Goal: Find specific fact: Find specific fact

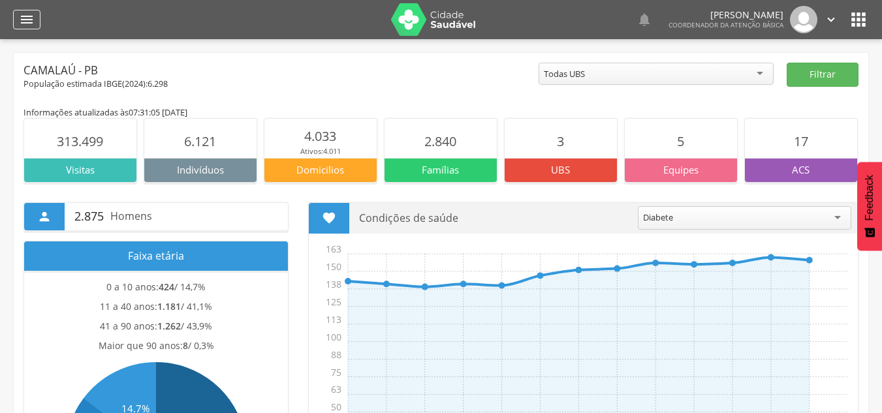
click at [25, 23] on icon "" at bounding box center [27, 20] width 16 height 16
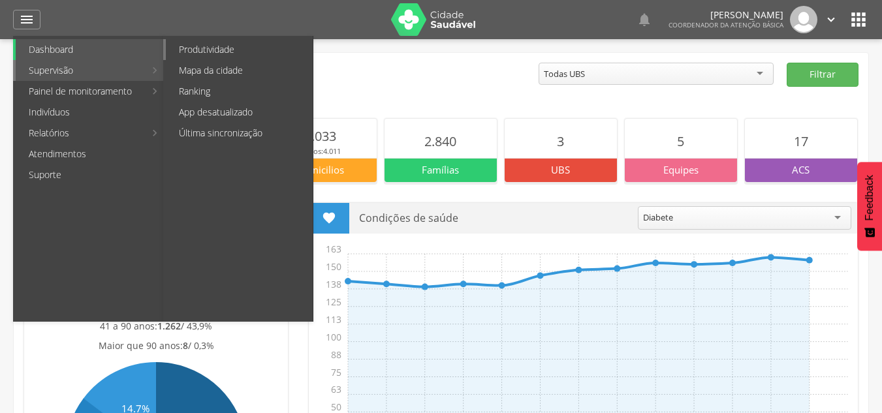
click at [217, 46] on link "Produtividade" at bounding box center [239, 49] width 147 height 21
type input "**********"
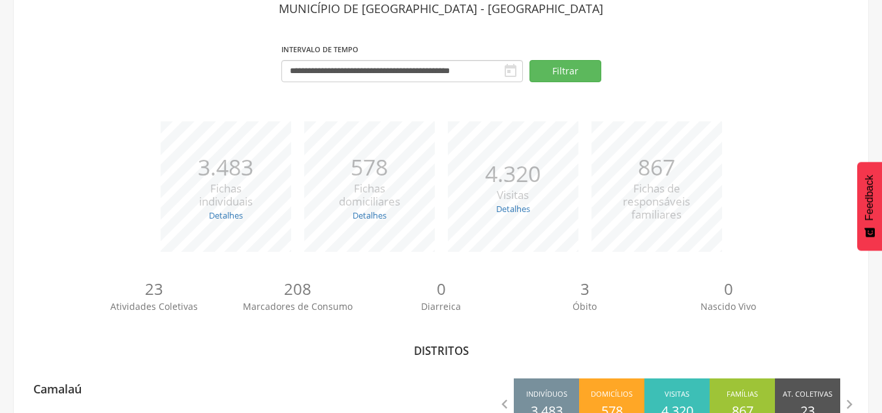
scroll to position [127, 0]
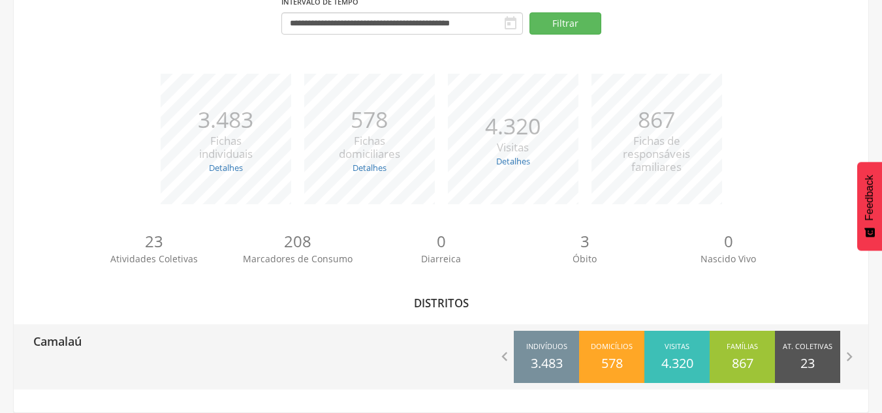
click at [63, 356] on div "Camalaú" at bounding box center [53, 340] width 58 height 33
type input "**********"
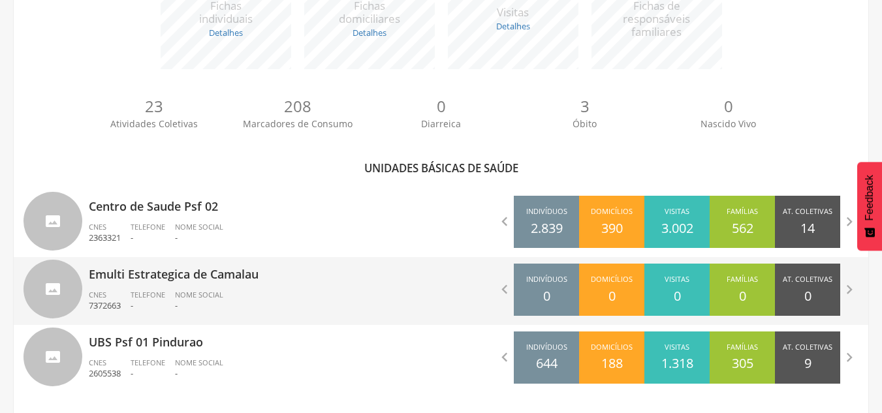
scroll to position [270, 0]
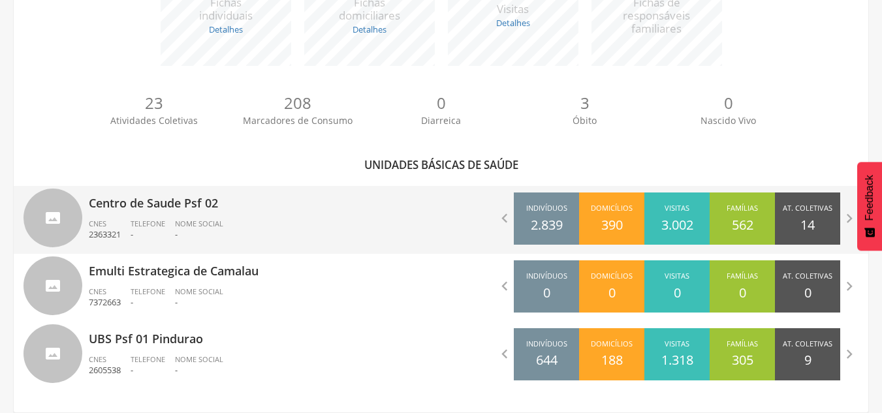
click at [240, 206] on p "Centro de Saude Psf 02" at bounding box center [260, 199] width 343 height 26
type input "**********"
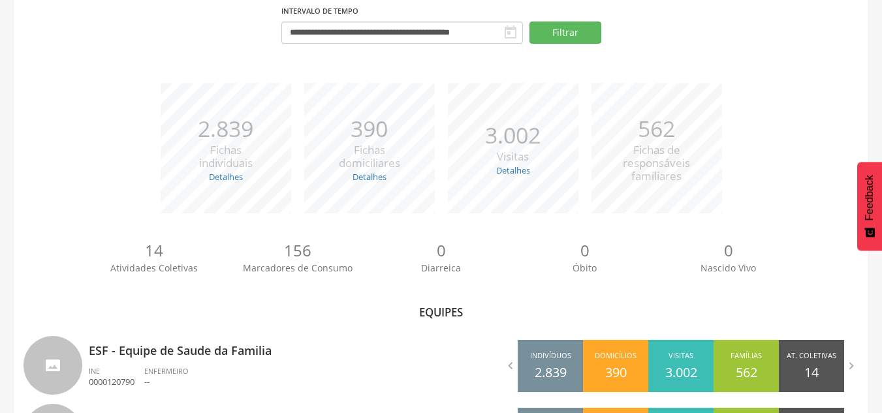
scroll to position [202, 0]
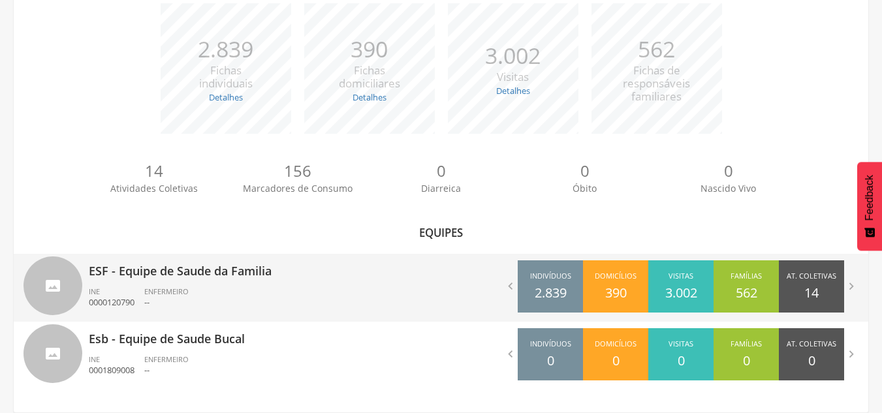
click at [271, 277] on p "ESF - Equipe de Saude da Familia" at bounding box center [260, 267] width 343 height 26
type input "**********"
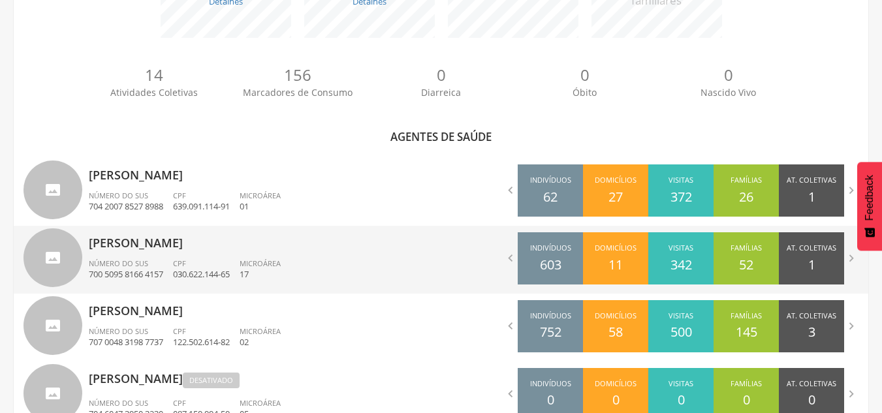
scroll to position [336, 0]
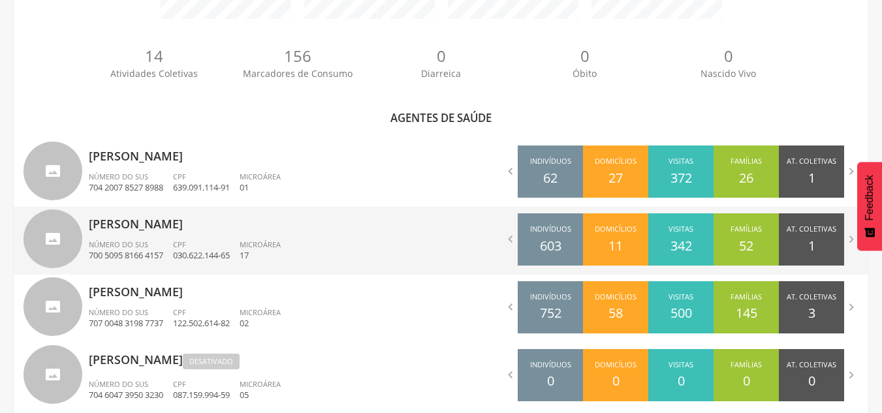
click at [318, 235] on div "[PERSON_NAME] Ino Número do SUS 700 5095 8166 4157 CPF 030.622.144-65 Microárea…" at bounding box center [260, 241] width 343 height 68
type input "**********"
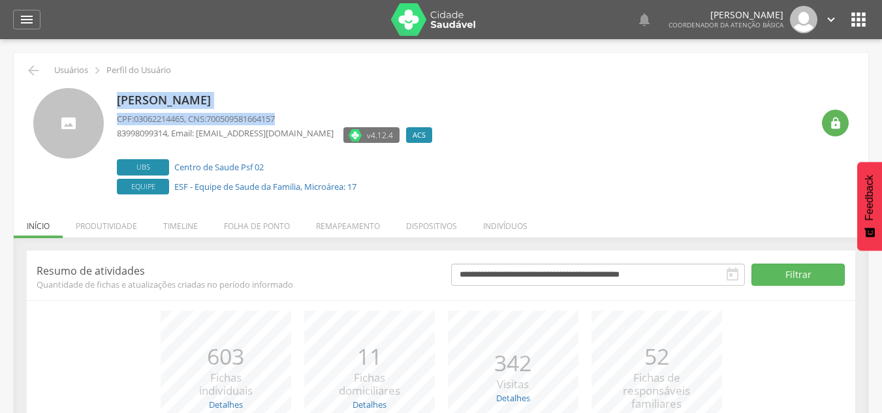
drag, startPoint x: 115, startPoint y: 99, endPoint x: 289, endPoint y: 115, distance: 175.0
click at [289, 115] on div "[PERSON_NAME] CPF: 03062214465 , CNS: 700509581664157 83998099314 , Email: [EMA…" at bounding box center [440, 143] width 815 height 110
copy div "[PERSON_NAME] Ino CPF: 03062214465 , CNS: 700509581664157"
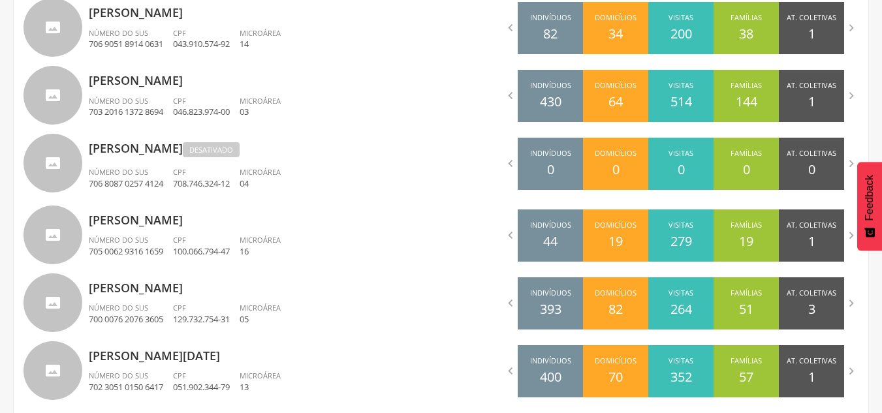
scroll to position [840, 0]
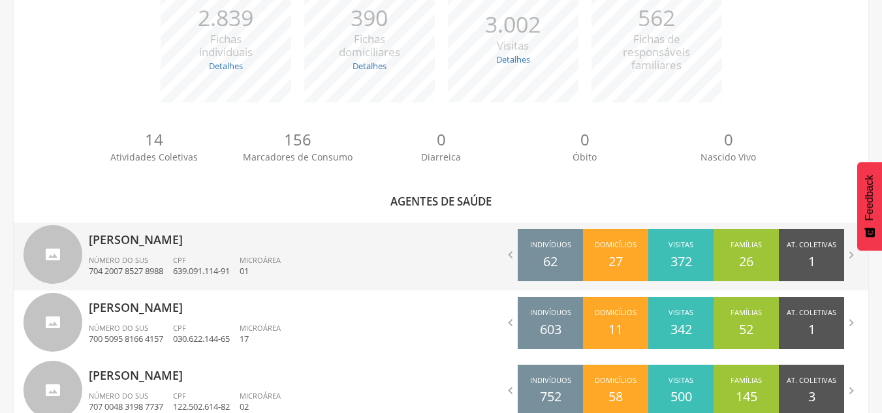
click at [212, 253] on div "[PERSON_NAME] Número do SUS 704 2007 8527 8988 CPF 639.091.114-91 Microárea 01" at bounding box center [260, 257] width 343 height 68
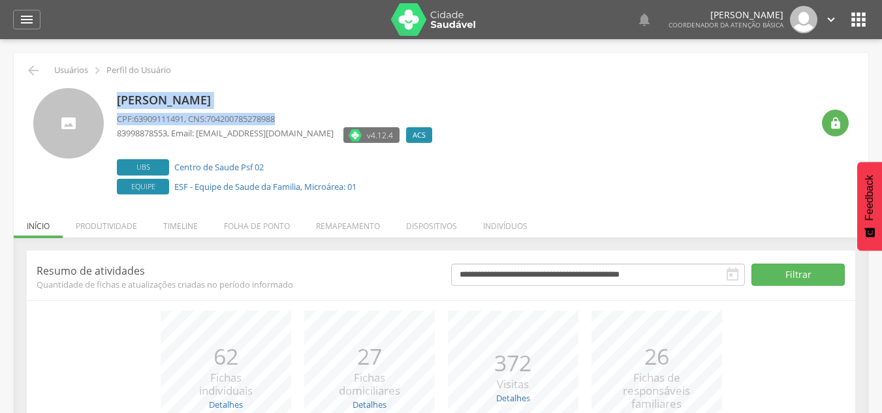
drag, startPoint x: 116, startPoint y: 100, endPoint x: 294, endPoint y: 114, distance: 178.8
click at [294, 114] on div "[PERSON_NAME] CPF: 63909111491 , CNS: 704200785278988 83998878553 , Email: [EMA…" at bounding box center [440, 143] width 815 height 110
copy div "[PERSON_NAME] CPF: 63909111491 , CNS: 704200785278988"
click at [324, 80] on div "[PERSON_NAME] CPF: 63909111491 , CNS: 704200785278988 83998878553 , Email: [EMA…" at bounding box center [441, 137] width 835 height 119
click at [29, 24] on icon "" at bounding box center [27, 20] width 16 height 16
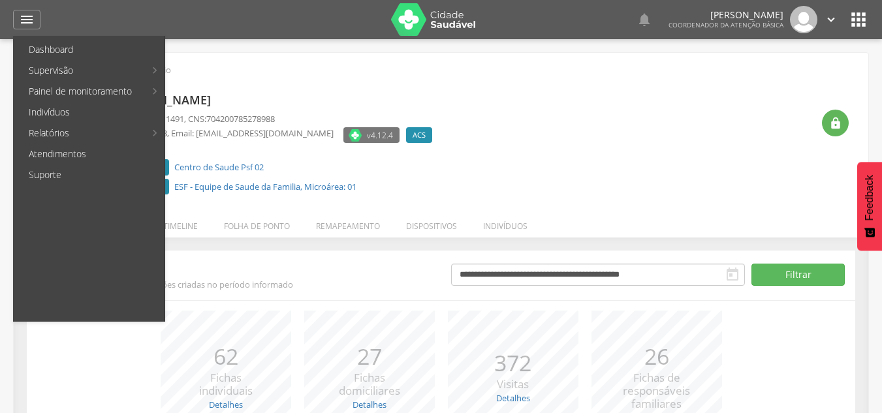
click at [578, 86] on div "[PERSON_NAME] CPF: 63909111491 , CNS: 704200785278988 83998878553 , Email: [EMA…" at bounding box center [441, 137] width 835 height 119
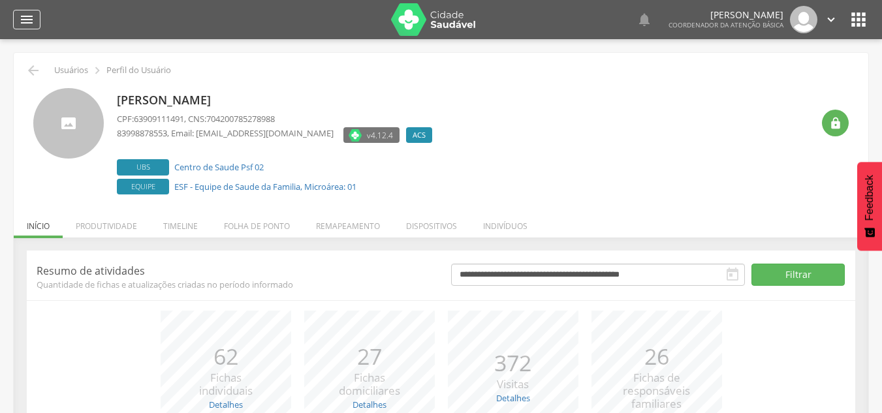
click at [27, 22] on icon "" at bounding box center [27, 20] width 16 height 16
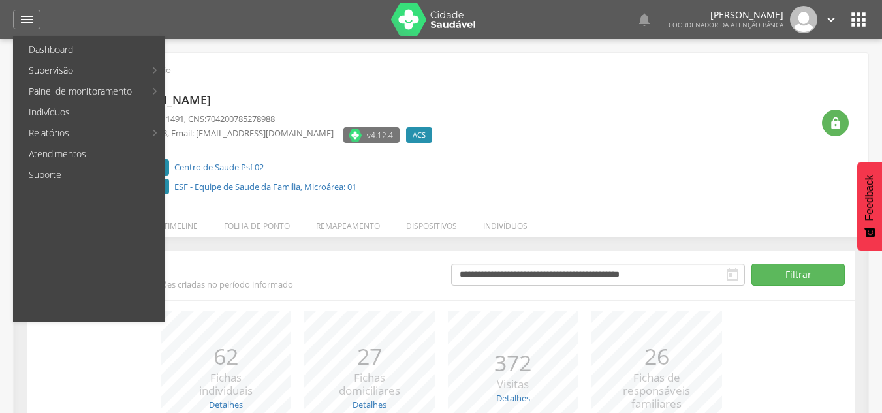
click at [555, 107] on div "[PERSON_NAME] CPF: 63909111491 , CNS: 704200785278988 83998878553 , Email: [EMA…" at bounding box center [464, 143] width 695 height 110
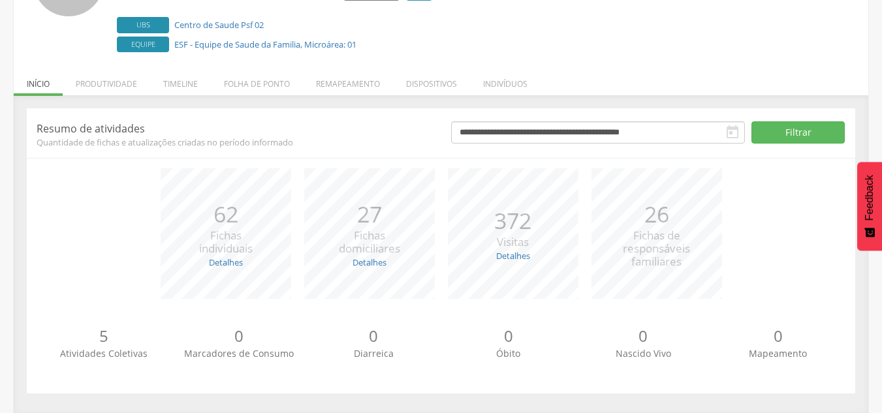
scroll to position [143, 0]
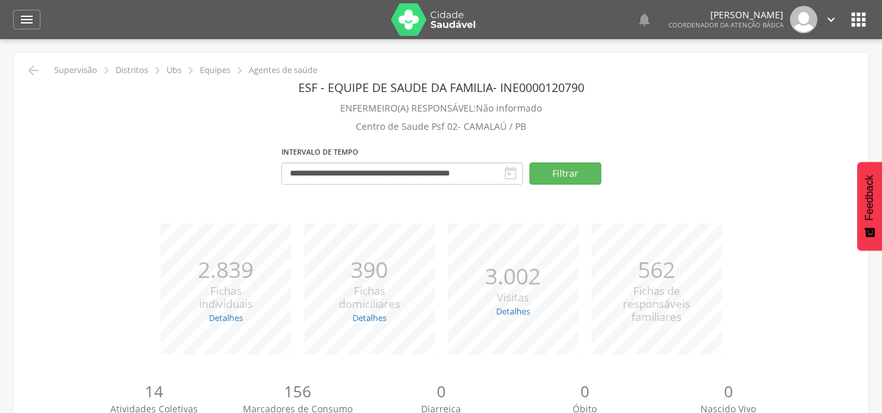
click at [861, 20] on icon "" at bounding box center [858, 19] width 21 height 21
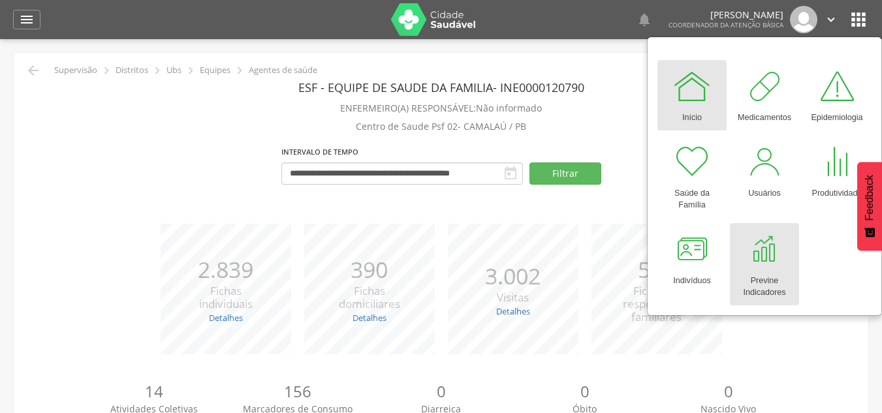
click at [774, 266] on div at bounding box center [764, 249] width 39 height 39
